Goal: Task Accomplishment & Management: Complete application form

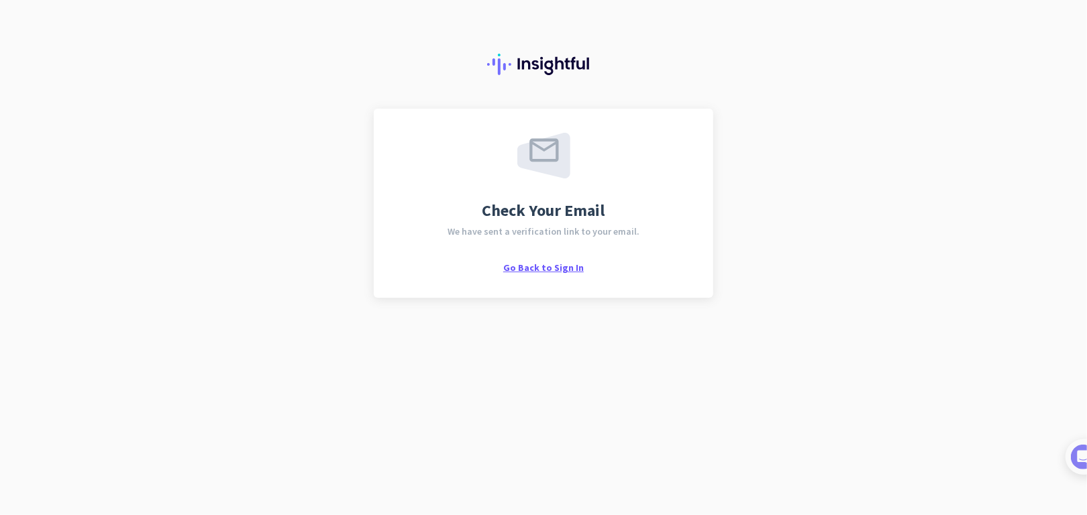
click at [556, 269] on span "Go Back to Sign In" at bounding box center [543, 268] width 81 height 12
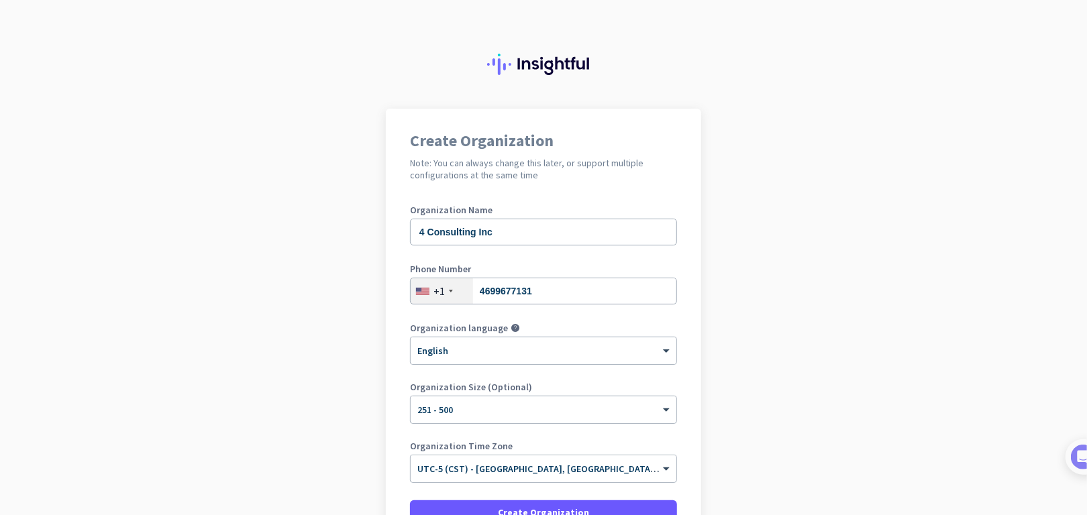
scroll to position [67, 0]
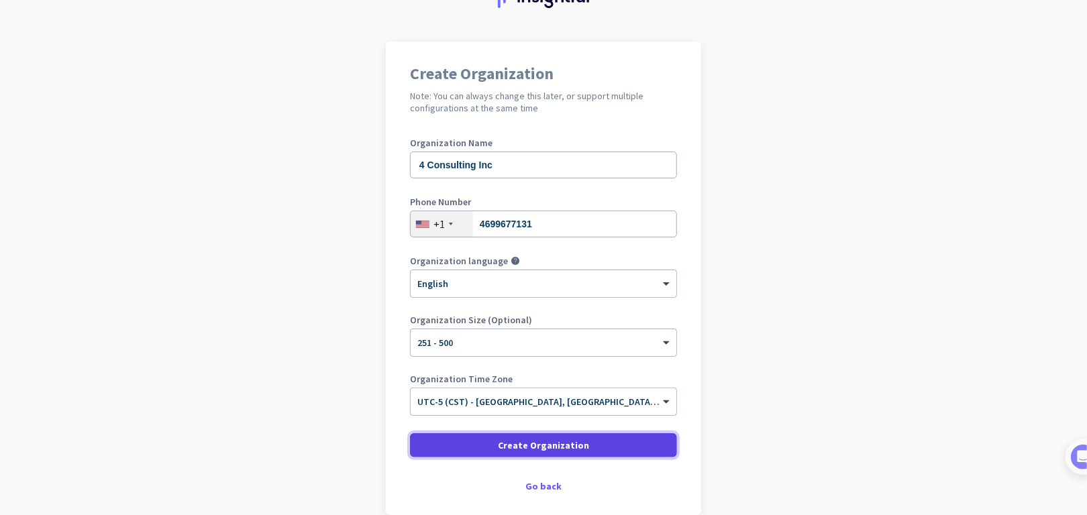
click at [541, 446] on span "Create Organization" at bounding box center [543, 445] width 91 height 13
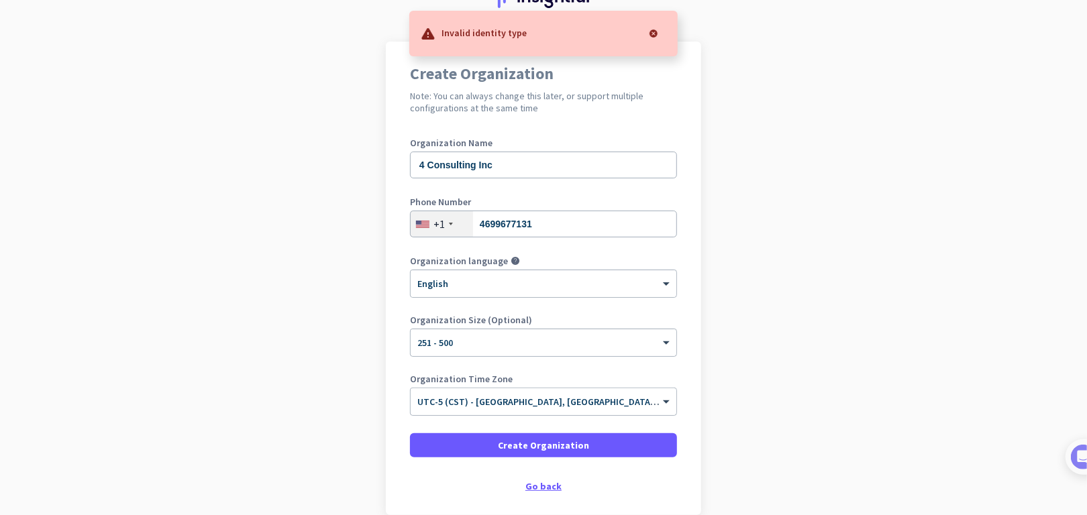
click at [538, 487] on div "Go back" at bounding box center [543, 486] width 267 height 9
